Goal: Find specific page/section: Find specific page/section

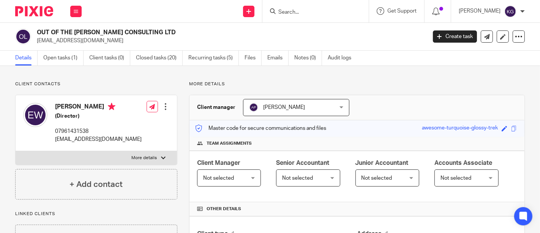
click at [278, 11] on input "Search" at bounding box center [312, 12] width 68 height 7
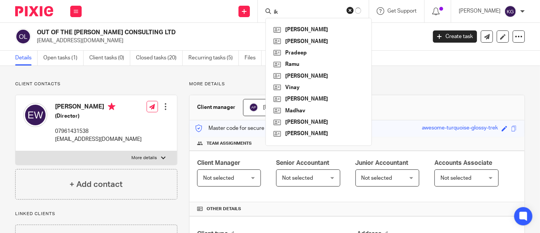
type input "i"
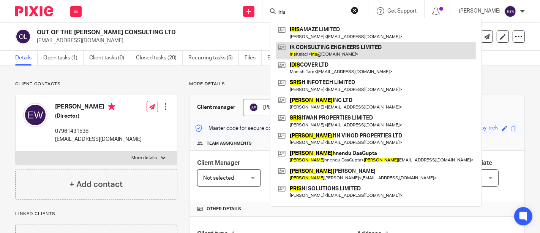
type input "iris"
click at [301, 49] on link at bounding box center [376, 50] width 200 height 17
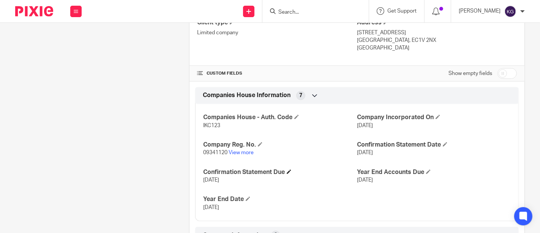
scroll to position [169, 0]
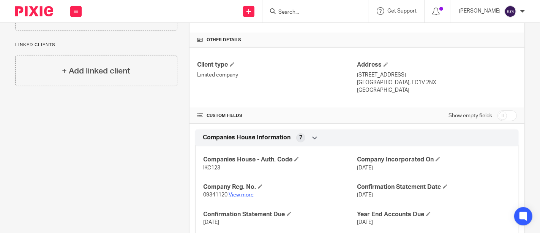
click at [239, 192] on link "View more" at bounding box center [241, 194] width 25 height 5
